Goal: Task Accomplishment & Management: Manage account settings

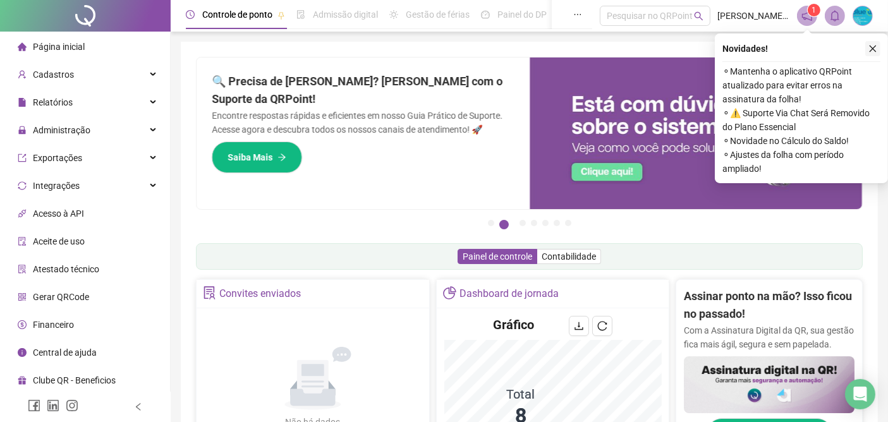
click at [876, 49] on icon "close" at bounding box center [873, 48] width 9 height 9
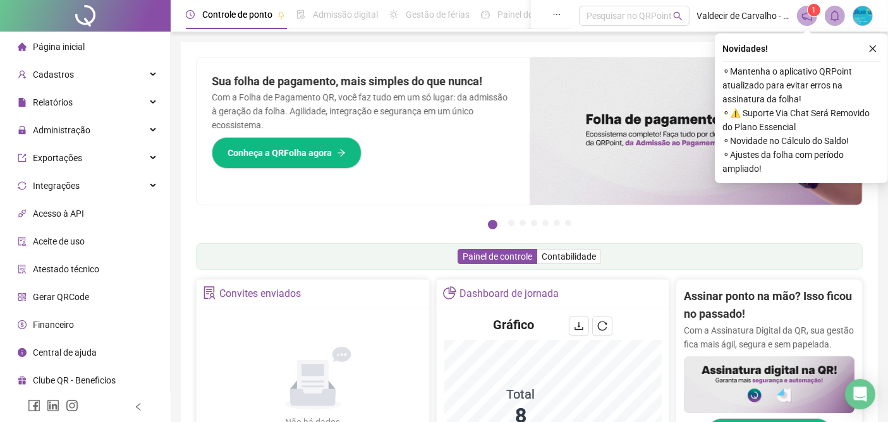
click at [814, 13] on span "1" at bounding box center [814, 10] width 4 height 9
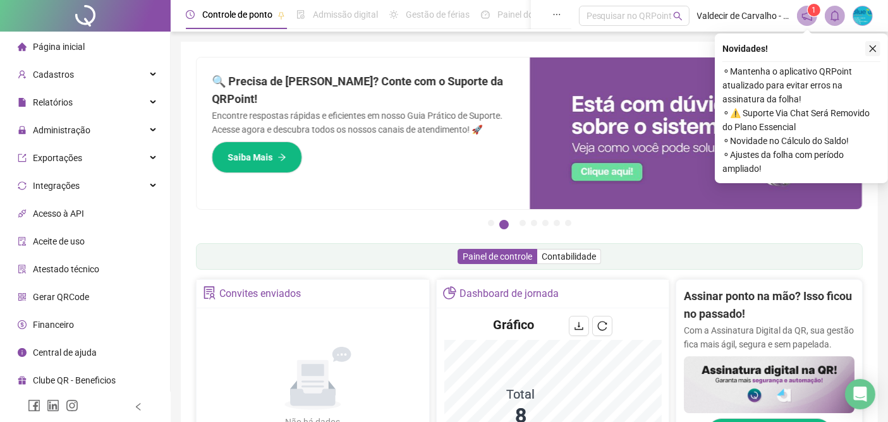
click at [872, 48] on icon "close" at bounding box center [873, 49] width 7 height 7
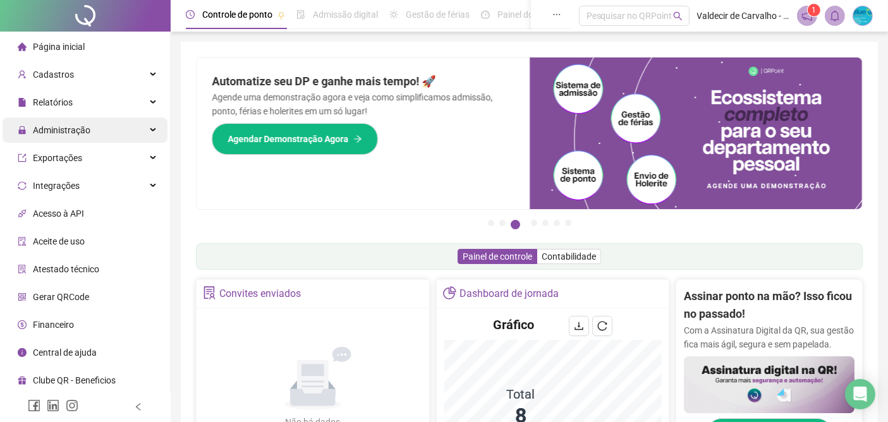
click at [50, 130] on span "Administração" at bounding box center [62, 130] width 58 height 10
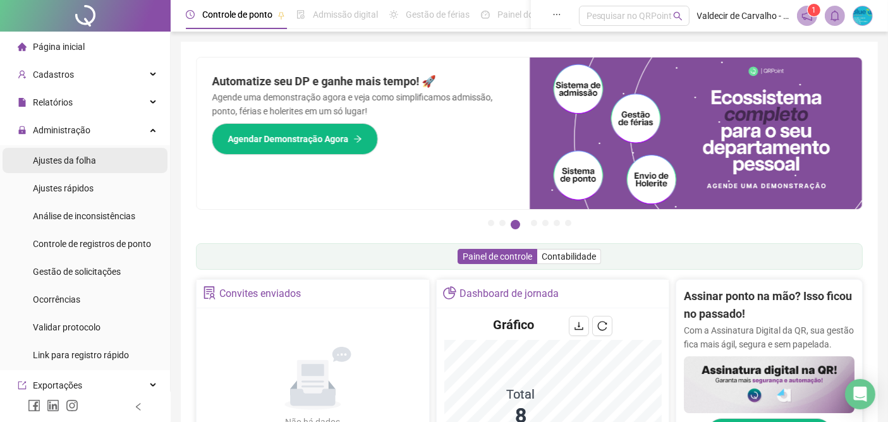
click at [64, 163] on span "Ajustes da folha" at bounding box center [64, 161] width 63 height 10
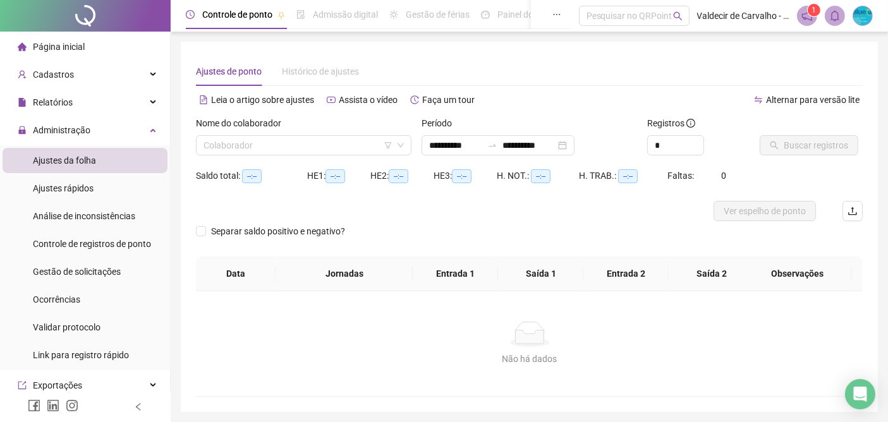
type input "**********"
click at [341, 144] on input "search" at bounding box center [298, 145] width 189 height 19
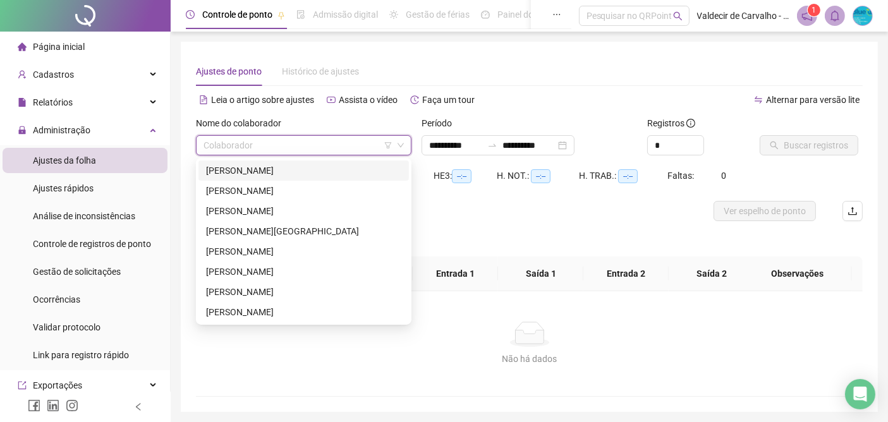
click at [285, 169] on div "[PERSON_NAME]" at bounding box center [303, 171] width 195 height 14
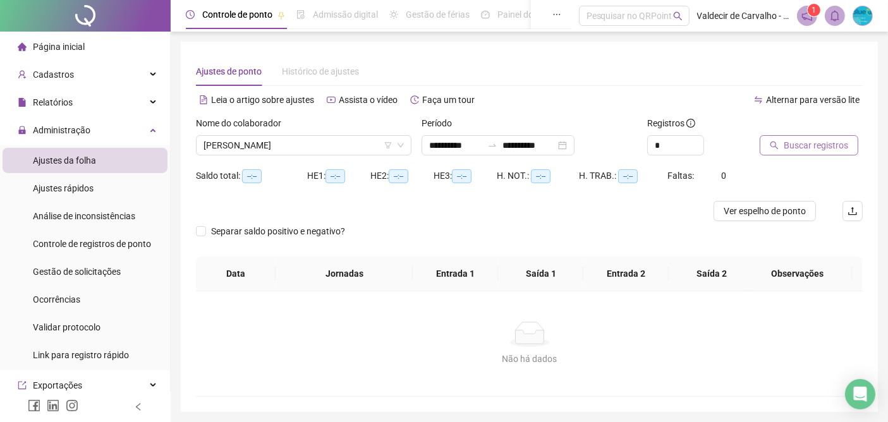
click at [805, 145] on span "Buscar registros" at bounding box center [816, 145] width 64 height 14
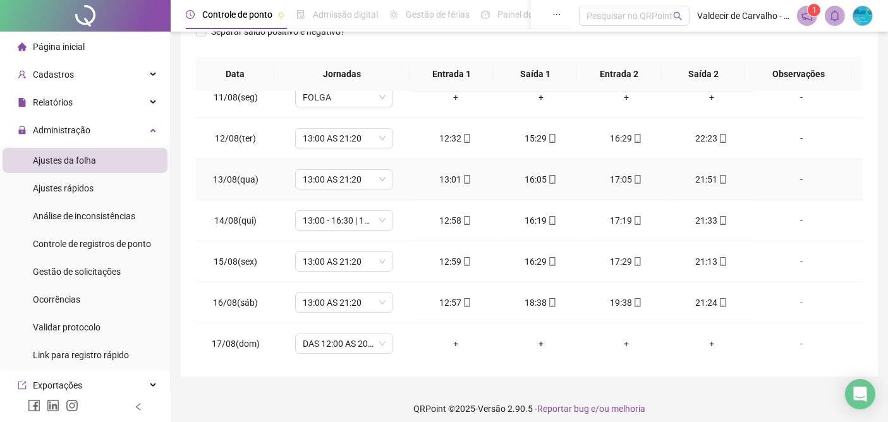
scroll to position [223, 0]
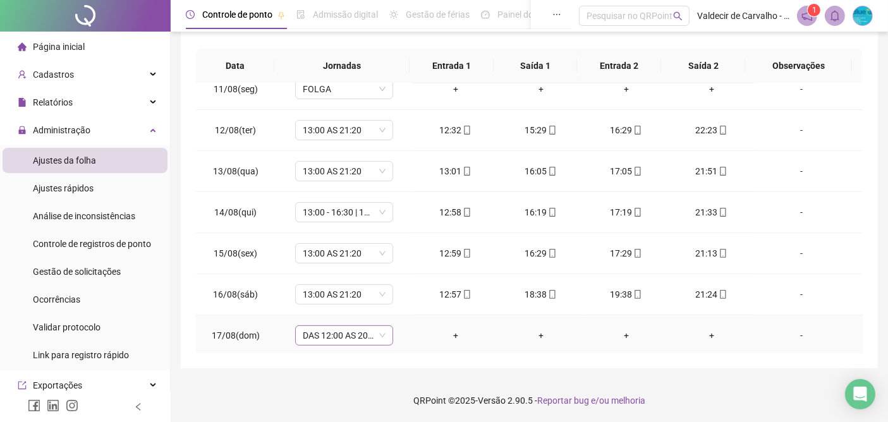
click at [333, 332] on span "DAS 12:00 AS 20:20" at bounding box center [344, 335] width 83 height 19
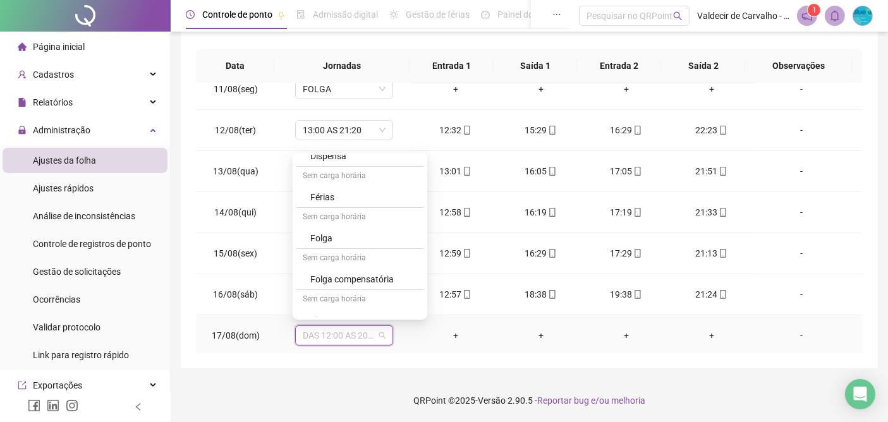
scroll to position [205, 0]
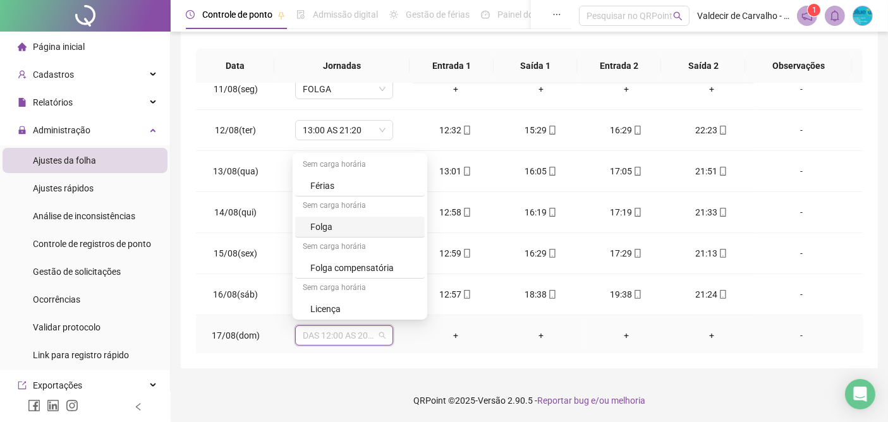
click at [319, 223] on div "Folga" at bounding box center [363, 227] width 107 height 14
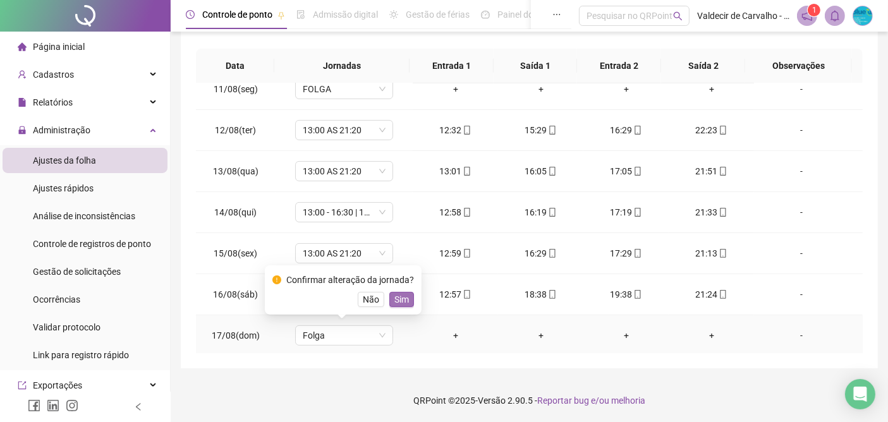
click at [399, 298] on span "Sim" at bounding box center [401, 300] width 15 height 14
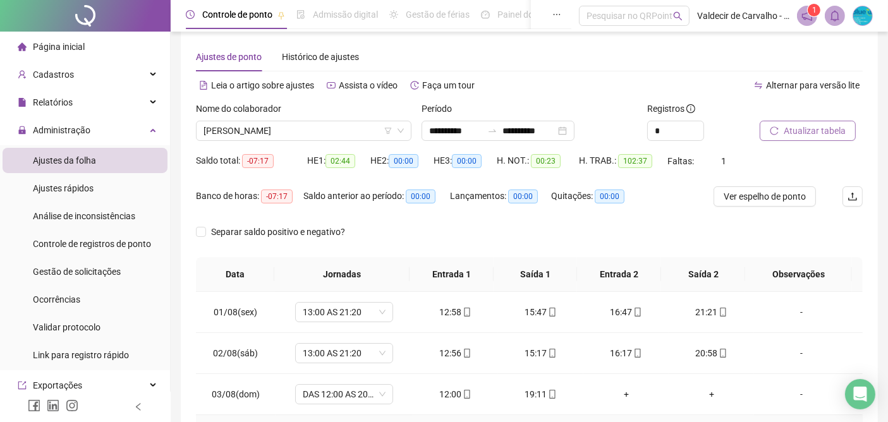
scroll to position [13, 0]
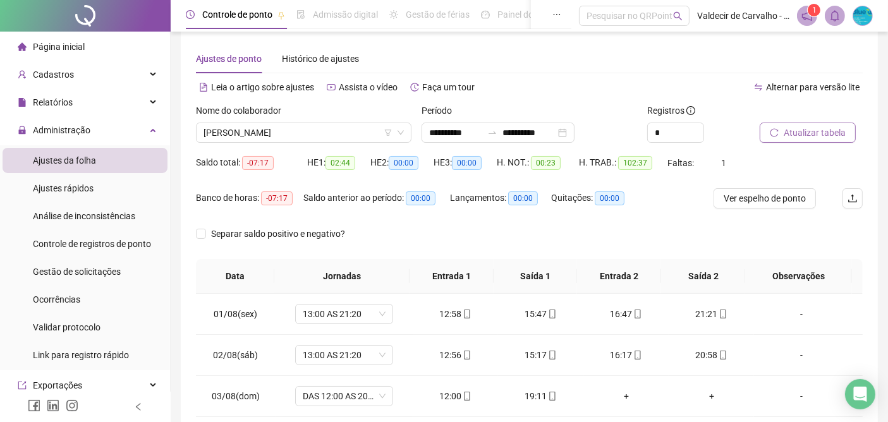
click at [784, 131] on span "Atualizar tabela" at bounding box center [815, 133] width 62 height 14
click at [752, 201] on span "Ver espelho de ponto" at bounding box center [765, 199] width 82 height 14
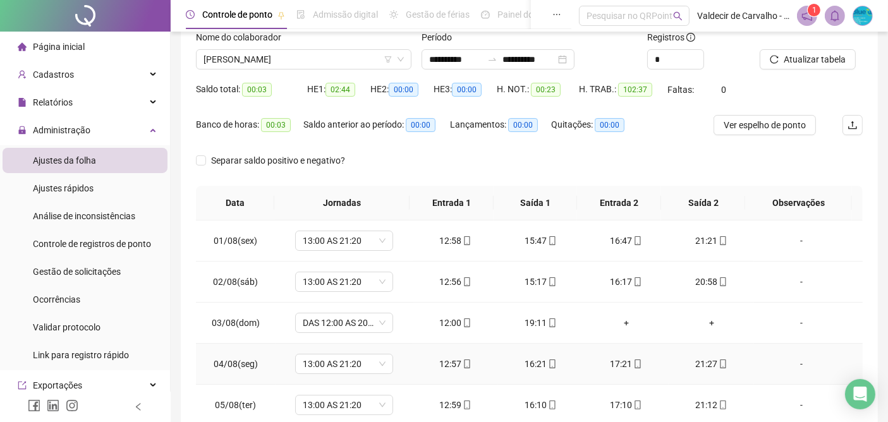
scroll to position [0, 0]
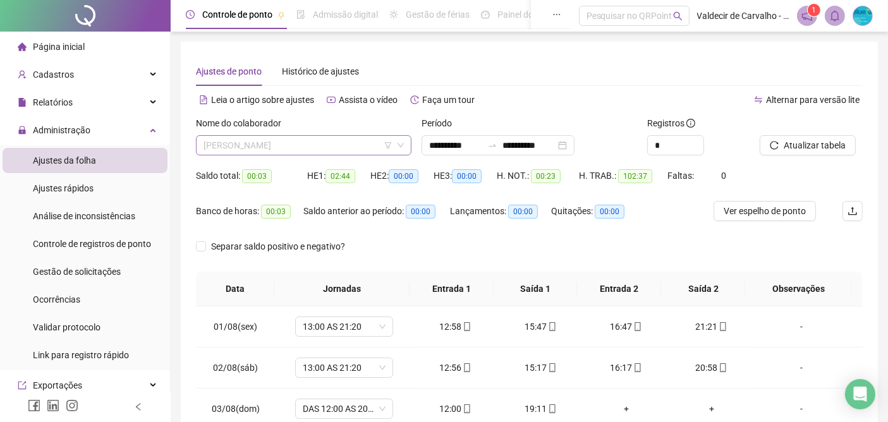
click at [357, 145] on span "[PERSON_NAME]" at bounding box center [304, 145] width 200 height 19
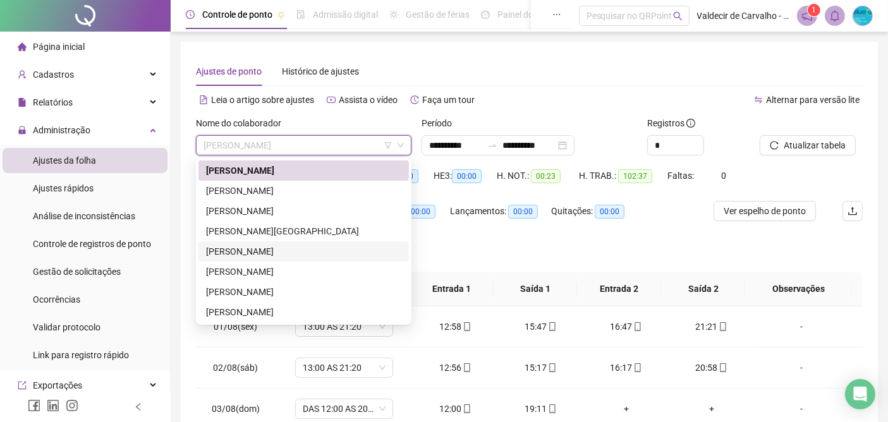
click at [262, 252] on div "[PERSON_NAME]" at bounding box center [303, 252] width 195 height 14
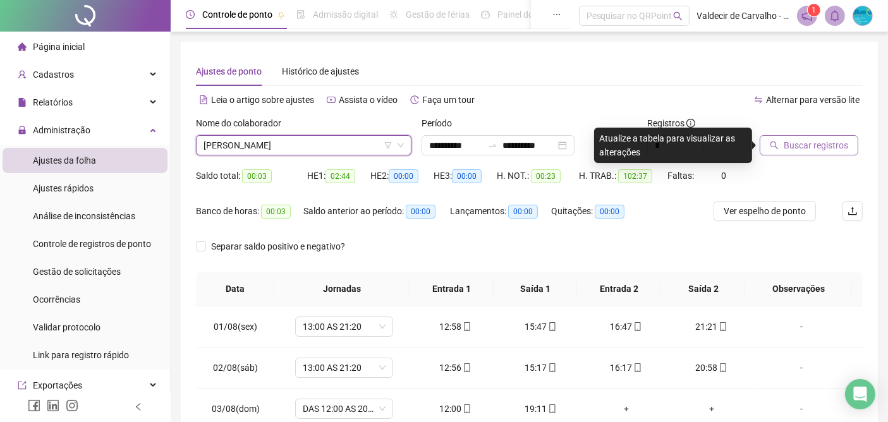
click at [818, 150] on span "Buscar registros" at bounding box center [816, 145] width 64 height 14
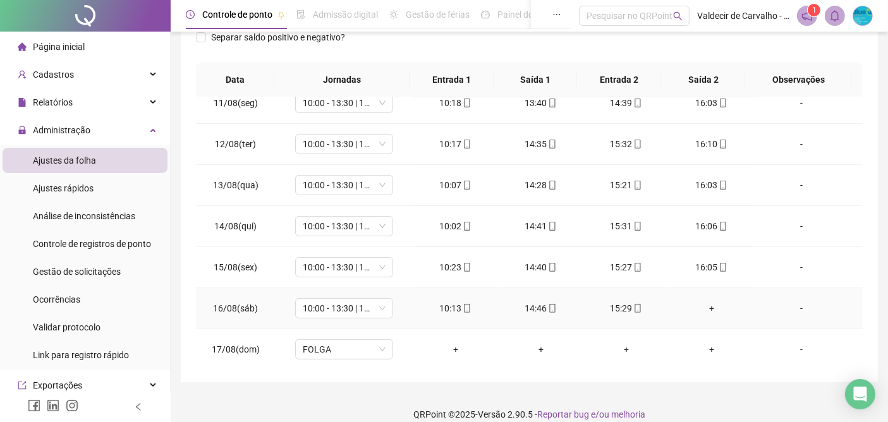
scroll to position [223, 0]
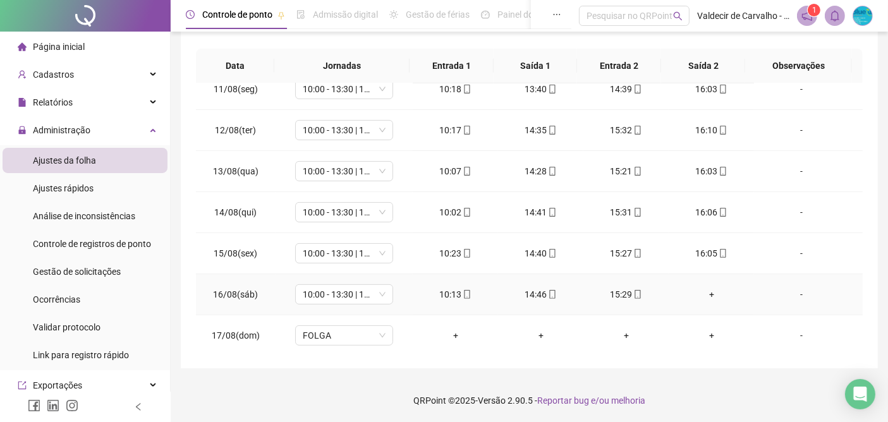
click at [704, 292] on div "+" at bounding box center [711, 295] width 65 height 14
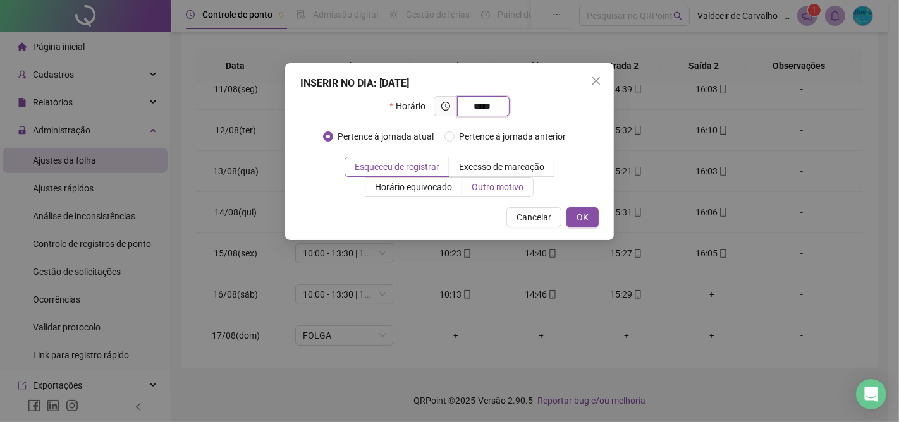
type input "*****"
click at [487, 183] on span "Outro motivo" at bounding box center [498, 187] width 52 height 10
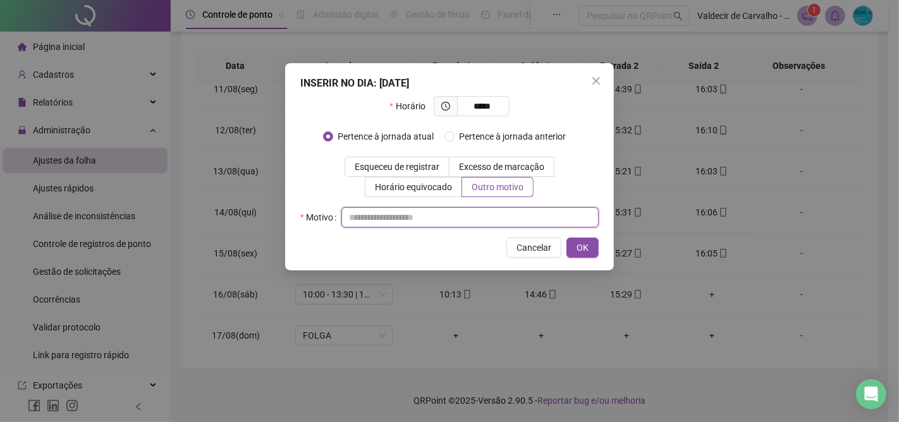
click at [363, 217] on input "text" at bounding box center [469, 217] width 257 height 20
type input "**********"
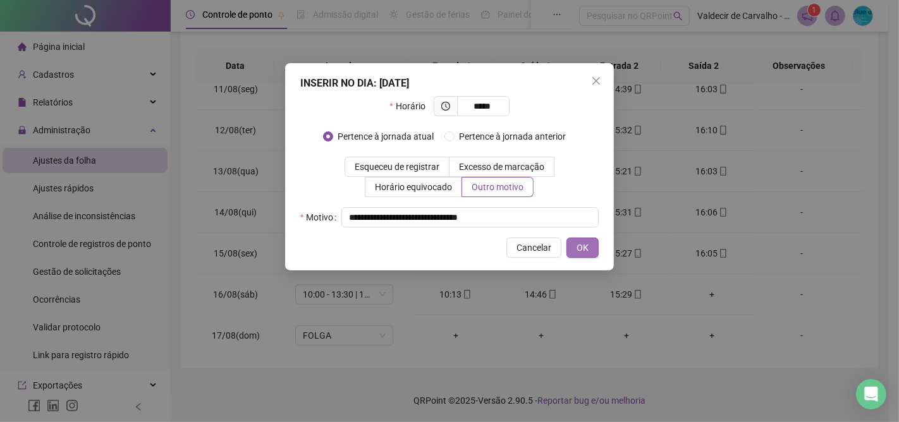
click at [583, 247] on span "OK" at bounding box center [583, 248] width 12 height 14
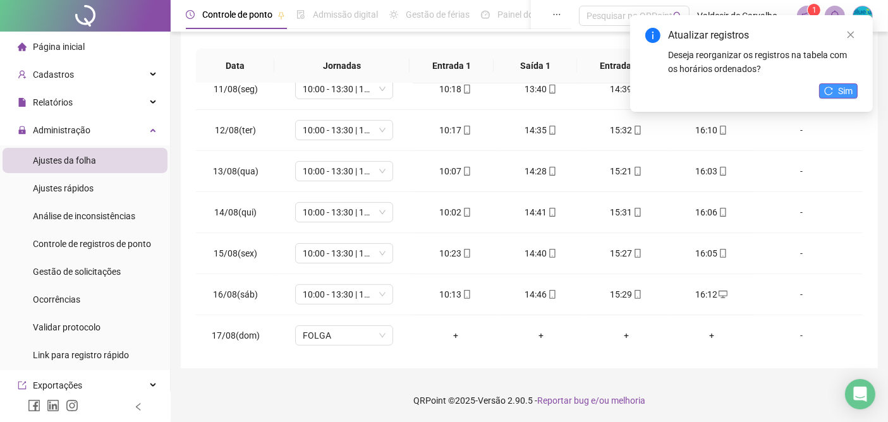
click at [845, 90] on span "Sim" at bounding box center [845, 91] width 15 height 14
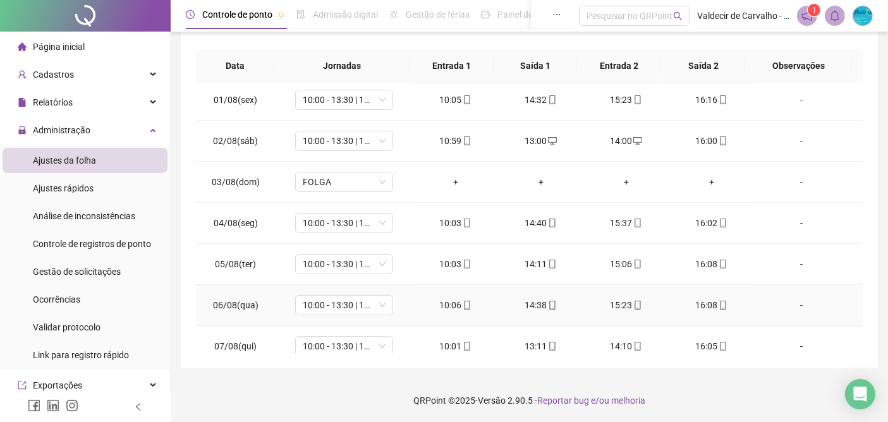
scroll to position [0, 0]
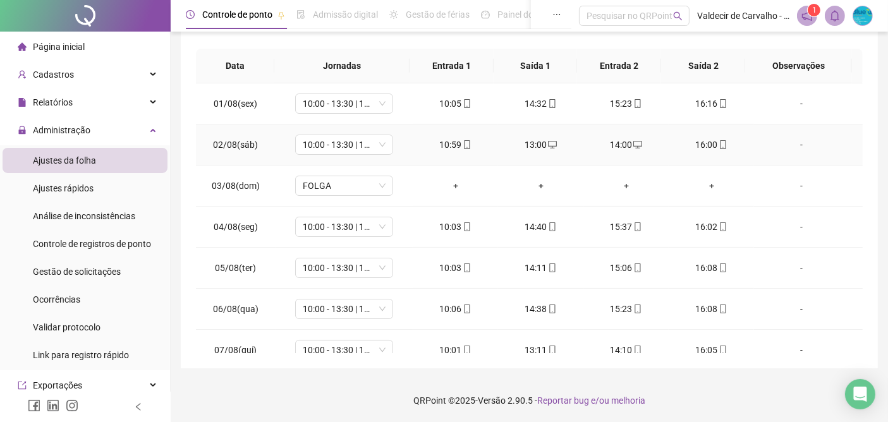
click at [609, 144] on div "14:00" at bounding box center [626, 145] width 65 height 14
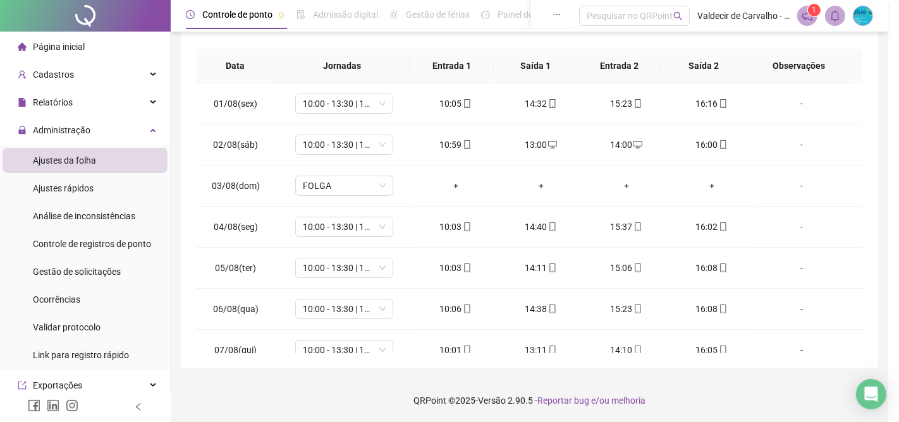
type input "**********"
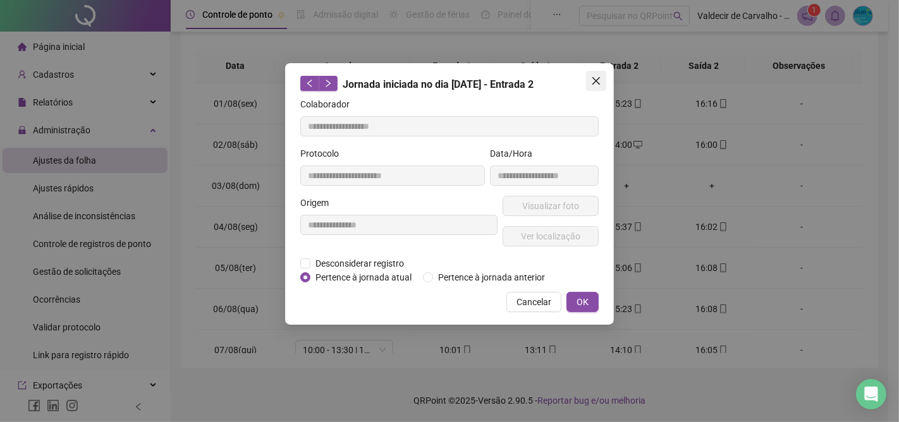
click at [594, 80] on icon "close" at bounding box center [596, 81] width 10 height 10
